Goal: Task Accomplishment & Management: Understand process/instructions

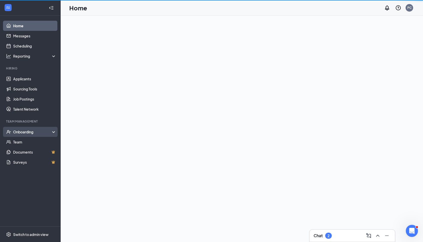
click at [28, 131] on div "Onboarding" at bounding box center [32, 131] width 39 height 5
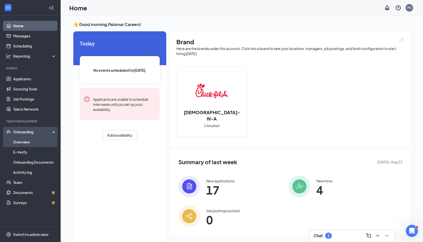
click at [25, 143] on link "Overview" at bounding box center [34, 142] width 43 height 10
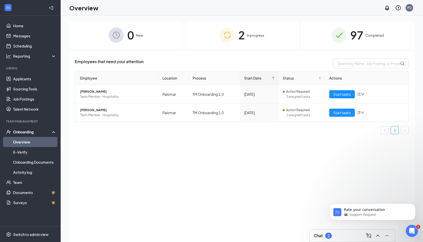
click at [231, 24] on div "2 In progress" at bounding box center [241, 35] width 113 height 27
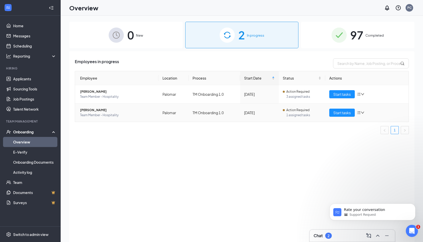
click at [100, 108] on span "[PERSON_NAME]" at bounding box center [117, 110] width 74 height 5
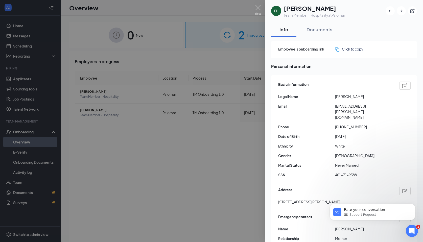
click at [220, 114] on div at bounding box center [211, 121] width 423 height 242
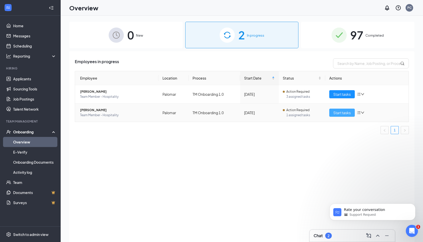
click at [341, 113] on span "Start tasks" at bounding box center [341, 113] width 17 height 6
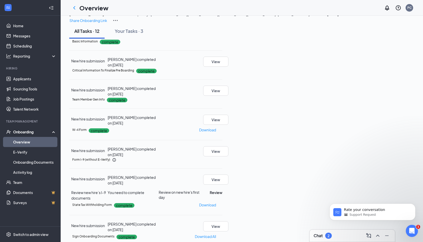
scroll to position [17, 0]
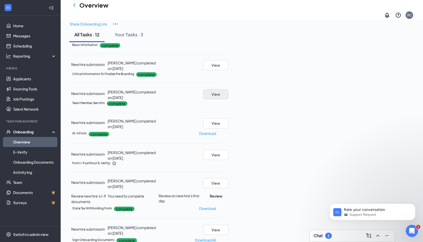
click at [228, 99] on button "View" at bounding box center [215, 94] width 25 height 10
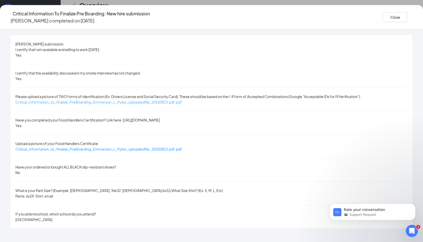
click at [142, 100] on span "Critical_Information_to_finalize_PreBoarding_Emmerson_L_Pyles_uploadedfile_2025…" at bounding box center [98, 102] width 167 height 5
click at [383, 16] on button "Close" at bounding box center [395, 17] width 25 height 10
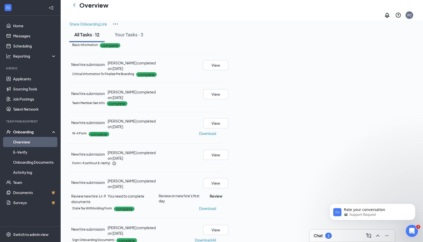
scroll to position [89, 0]
